Goal: Find specific page/section: Find specific page/section

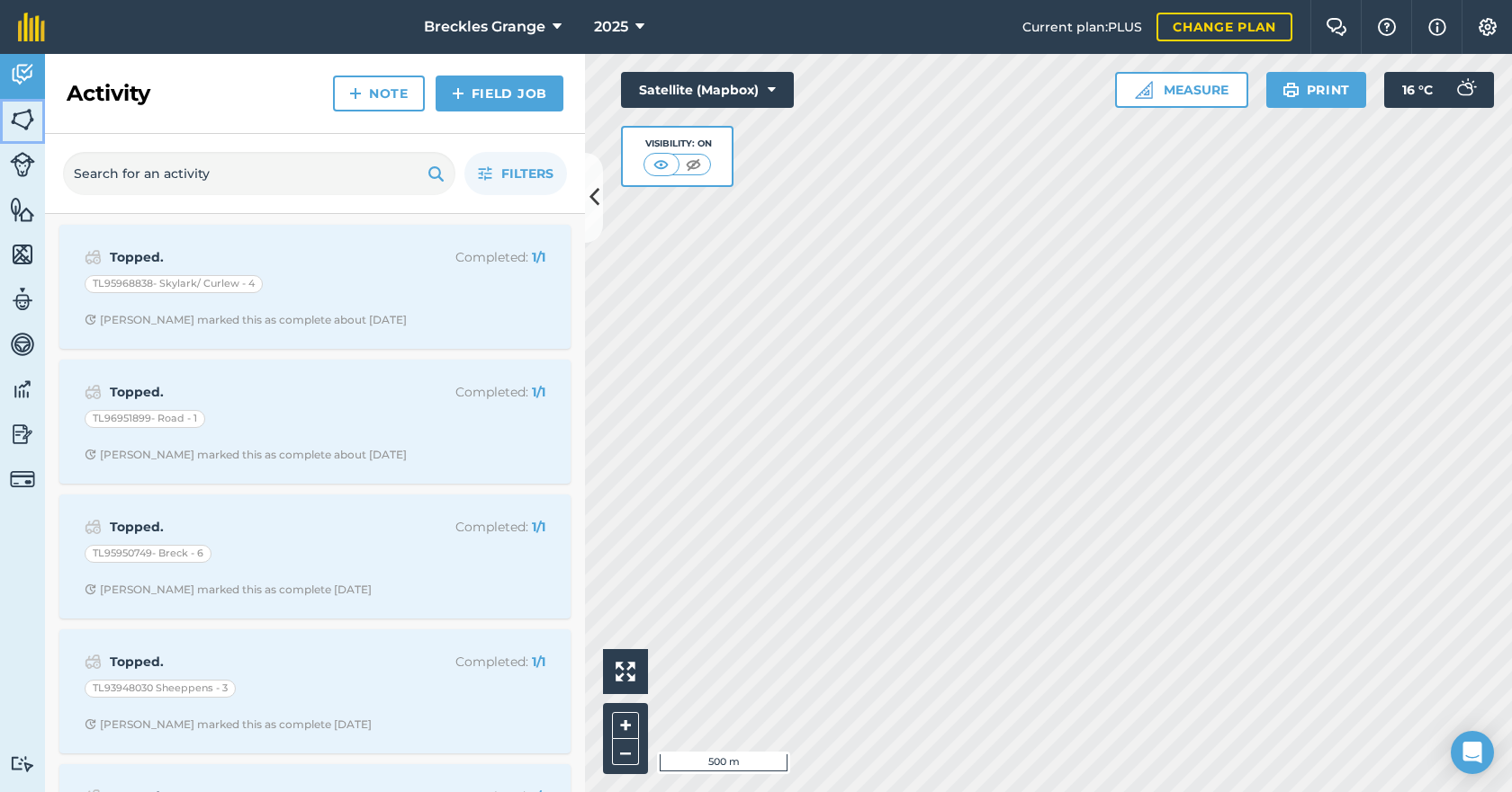
click at [21, 137] on link "Fields" at bounding box center [22, 121] width 45 height 45
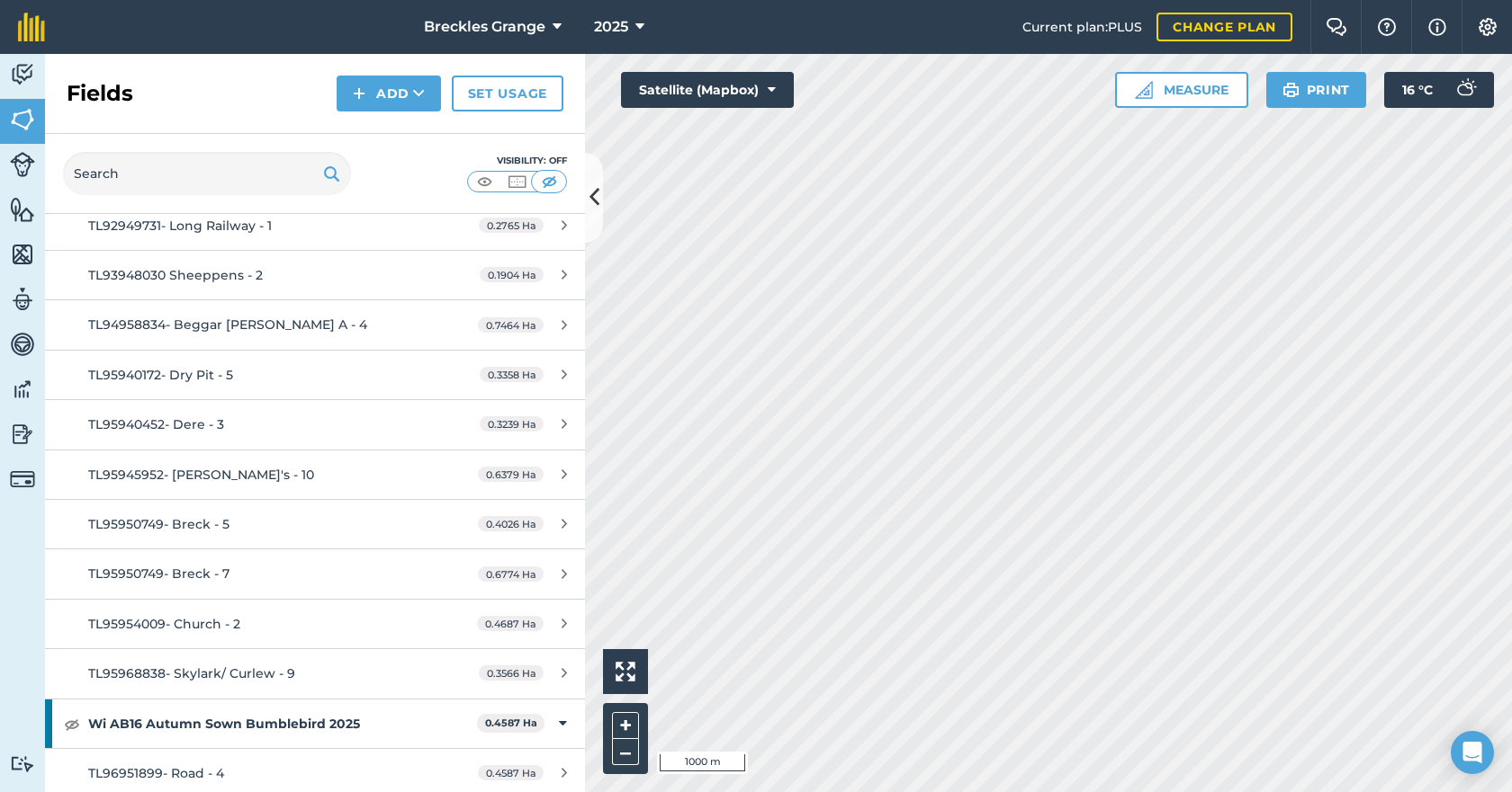
scroll to position [9354, 0]
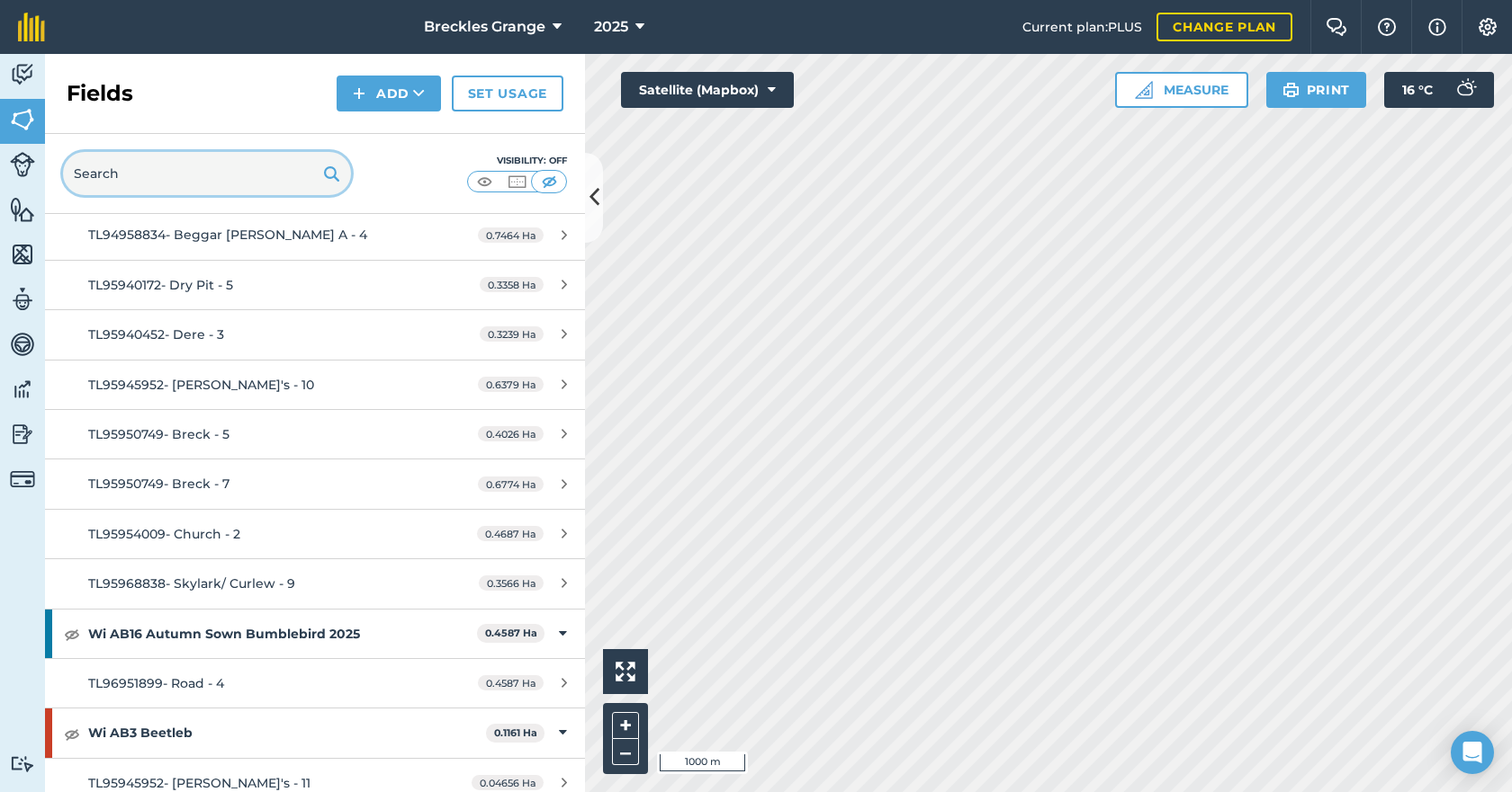
click at [199, 182] on input "text" at bounding box center [207, 174] width 288 height 43
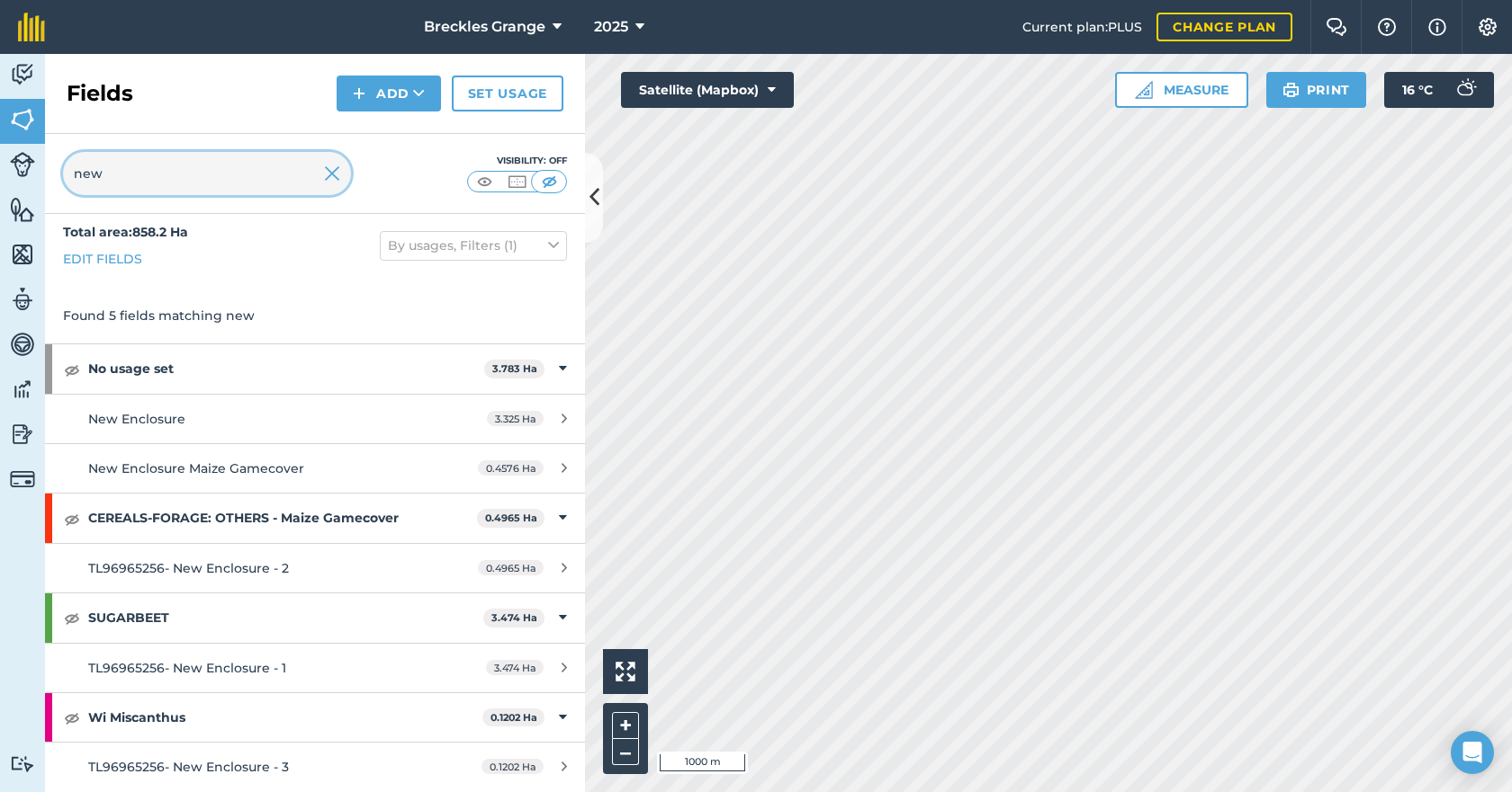
scroll to position [10, 0]
type input "new"
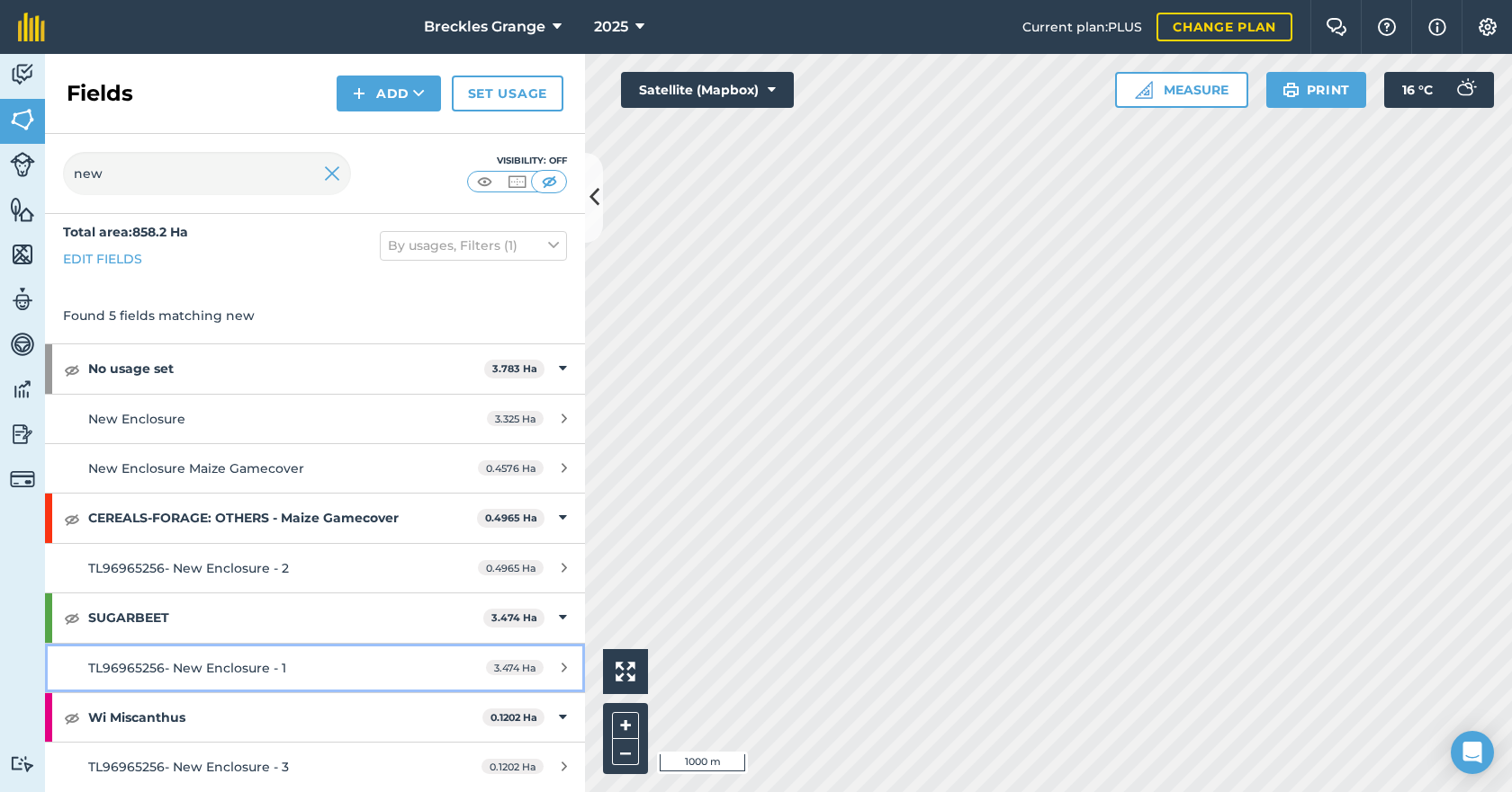
click at [279, 678] on div "TL96965256- New Enclosure - 1" at bounding box center [257, 667] width 338 height 19
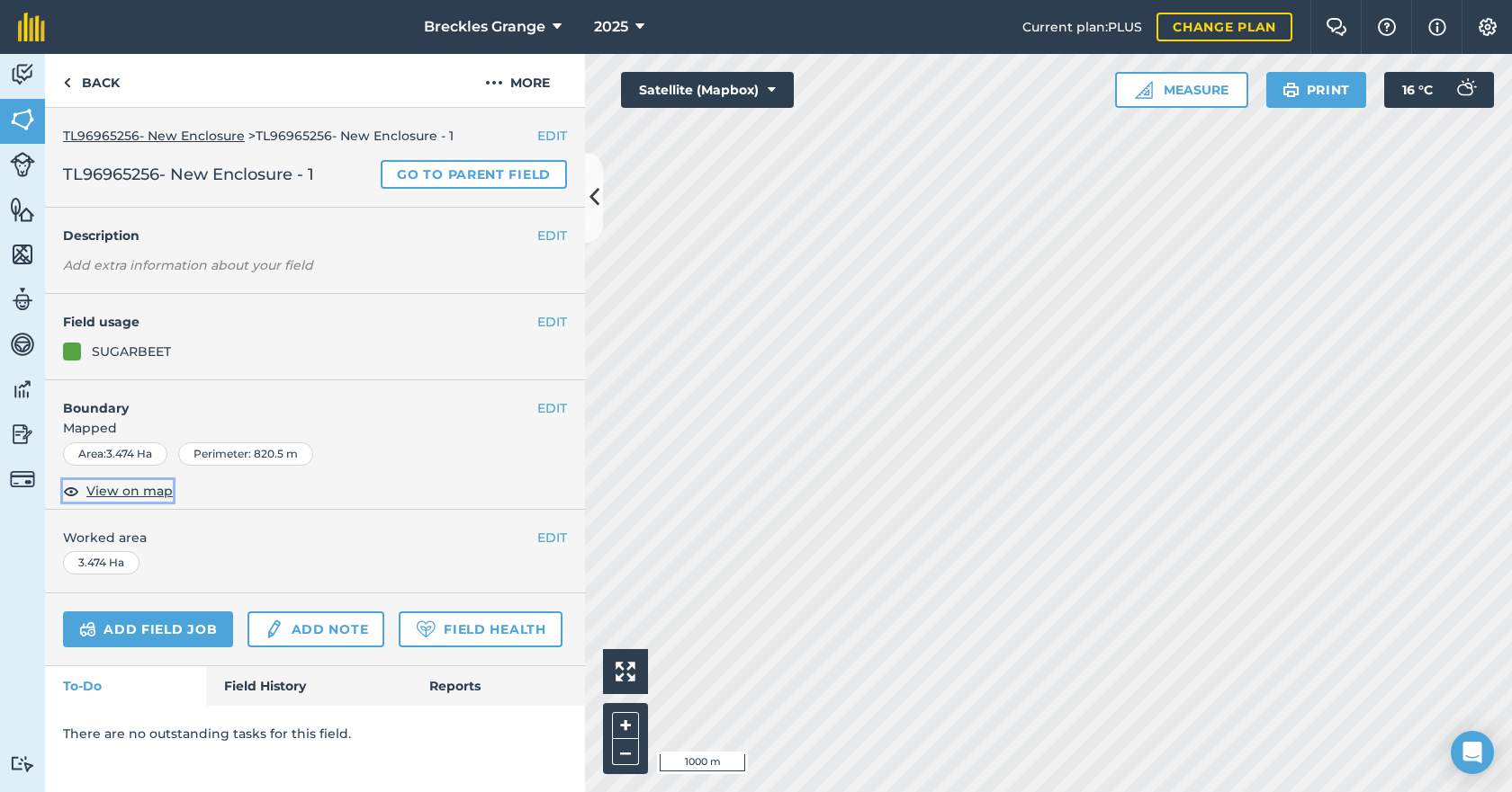
click at [103, 498] on span "View on map" at bounding box center [130, 490] width 87 height 19
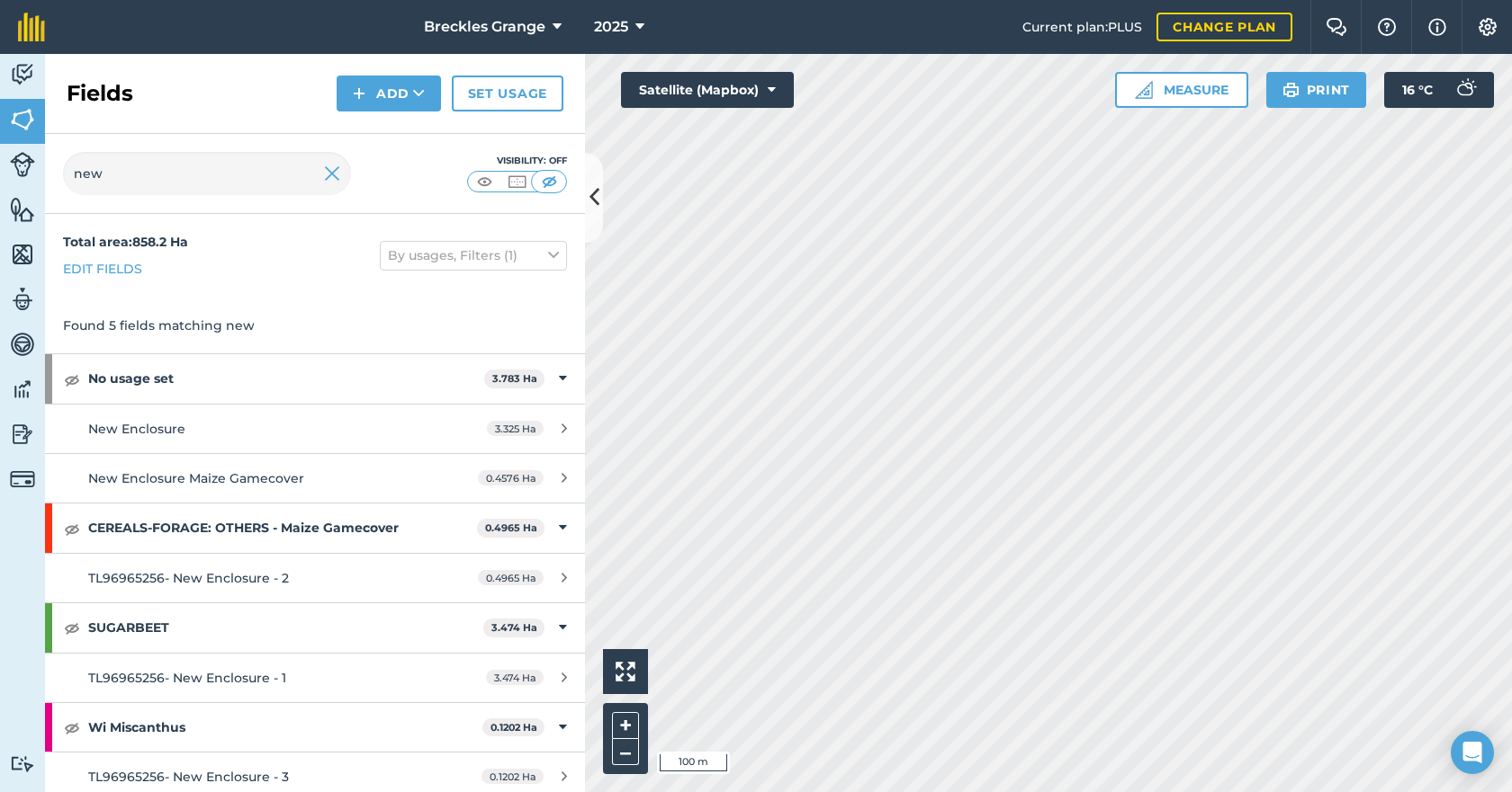
scroll to position [10, 0]
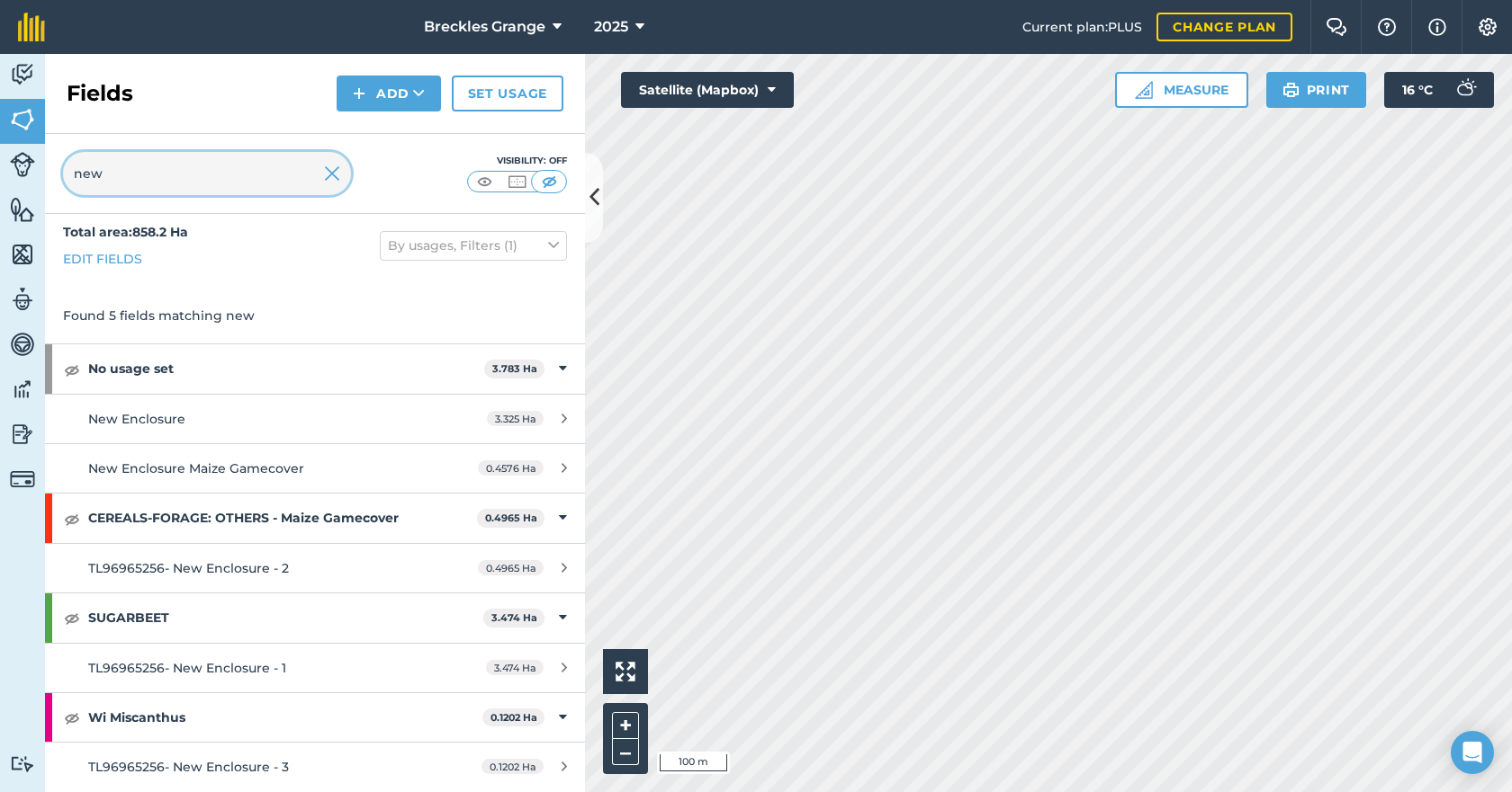
click at [165, 185] on input "new" at bounding box center [207, 174] width 288 height 43
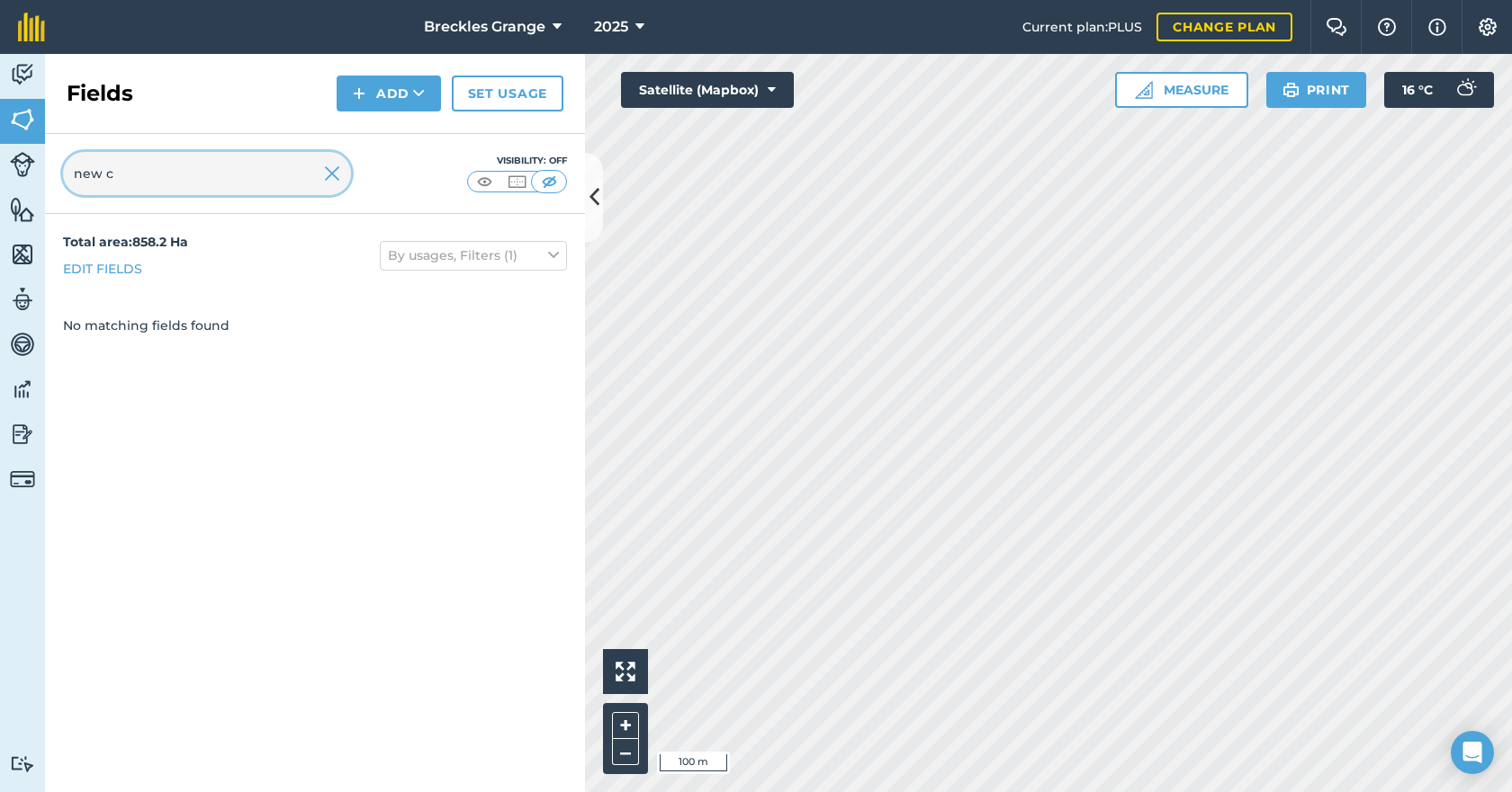
scroll to position [0, 0]
type input "new close"
